Goal: Information Seeking & Learning: Learn about a topic

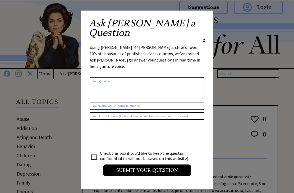
click at [205, 38] on span "X" at bounding box center [204, 40] width 2 height 5
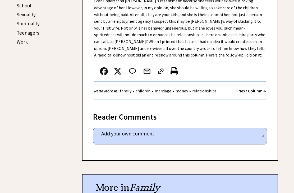
scroll to position [278, 0]
click at [253, 90] on strong "Next Column →" at bounding box center [251, 90] width 27 height 5
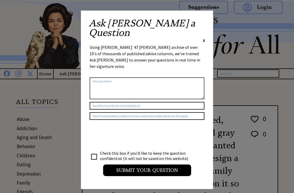
click at [201, 20] on div "Ask Ann a Question X" at bounding box center [147, 31] width 116 height 25
click at [205, 38] on span "X" at bounding box center [204, 40] width 2 height 5
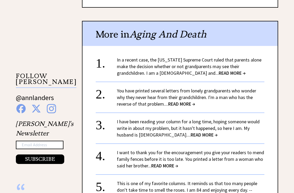
scroll to position [448, 0]
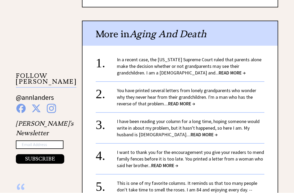
click at [191, 135] on span "READ MORE →" at bounding box center [204, 135] width 27 height 6
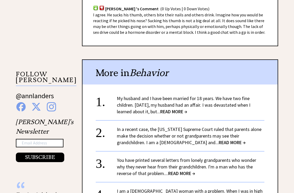
scroll to position [450, 0]
click at [179, 109] on span "READ MORE →" at bounding box center [173, 111] width 27 height 6
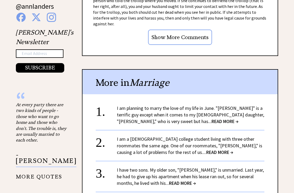
scroll to position [539, 0]
click at [211, 118] on span "READ MORE →" at bounding box center [224, 121] width 27 height 6
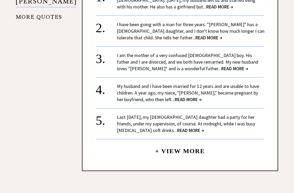
scroll to position [679, 0]
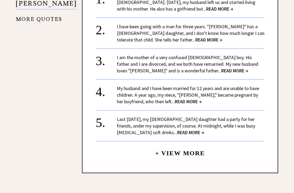
click at [177, 130] on span "READ MORE →" at bounding box center [190, 133] width 27 height 6
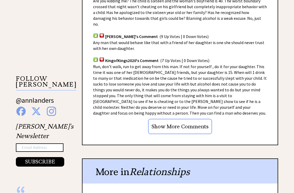
scroll to position [445, 0]
